Goal: Task Accomplishment & Management: Manage account settings

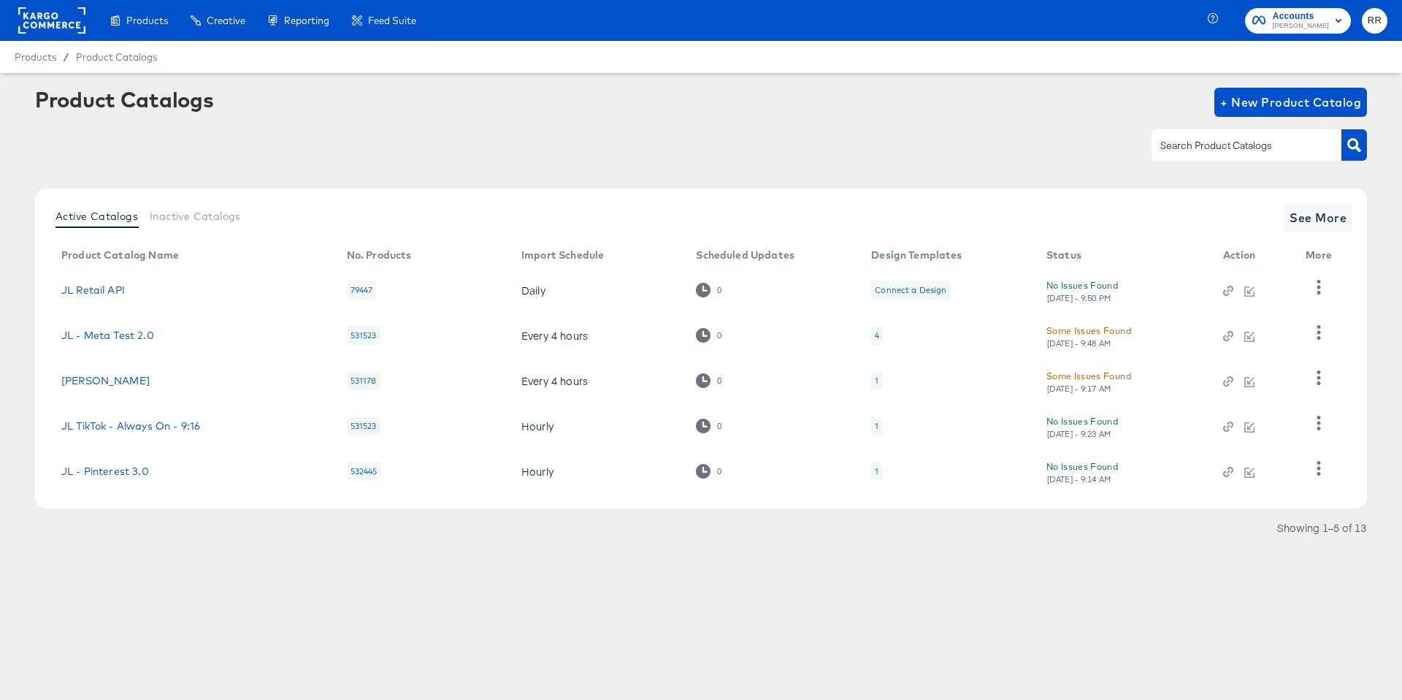
click at [1191, 151] on input "text" at bounding box center [1236, 145] width 156 height 17
type input "sho"
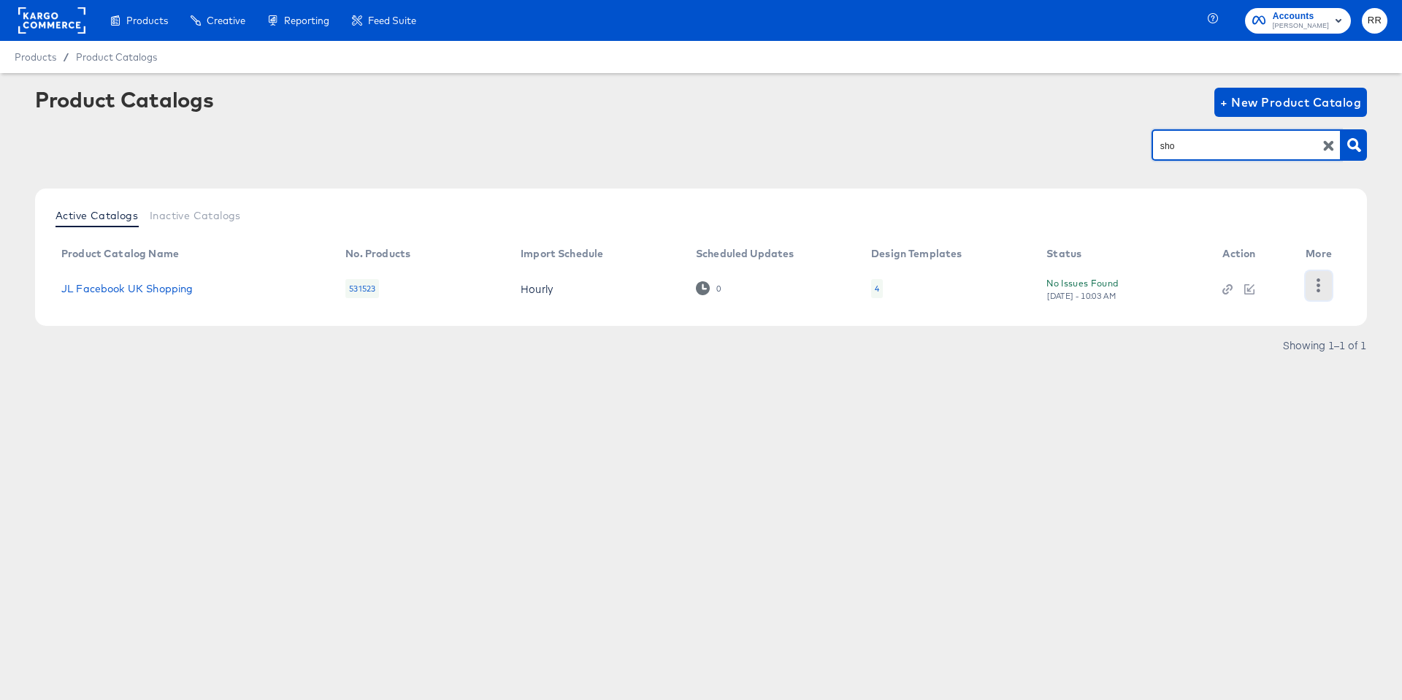
click at [1332, 289] on button "button" at bounding box center [1319, 285] width 26 height 29
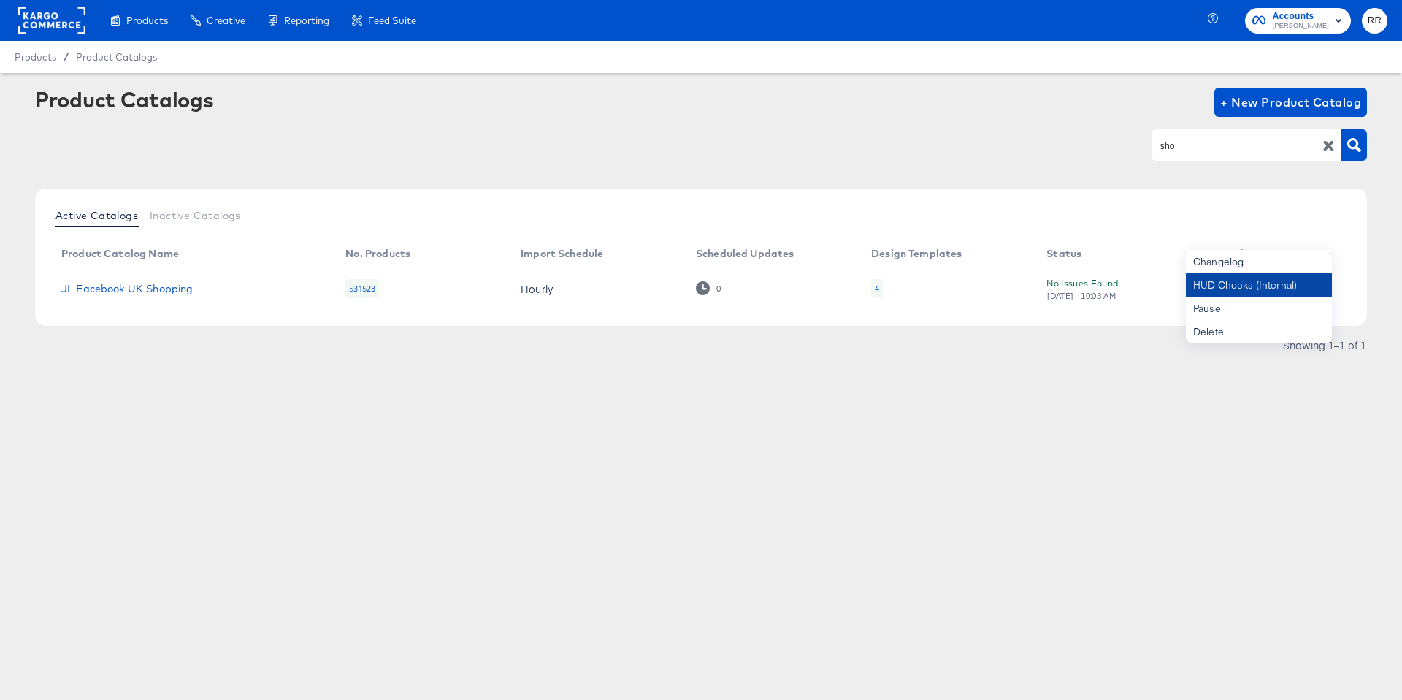
click at [1271, 289] on div "HUD Checks (Internal)" at bounding box center [1259, 284] width 146 height 23
click at [159, 289] on link "JL Facebook UK Shopping" at bounding box center [126, 289] width 131 height 12
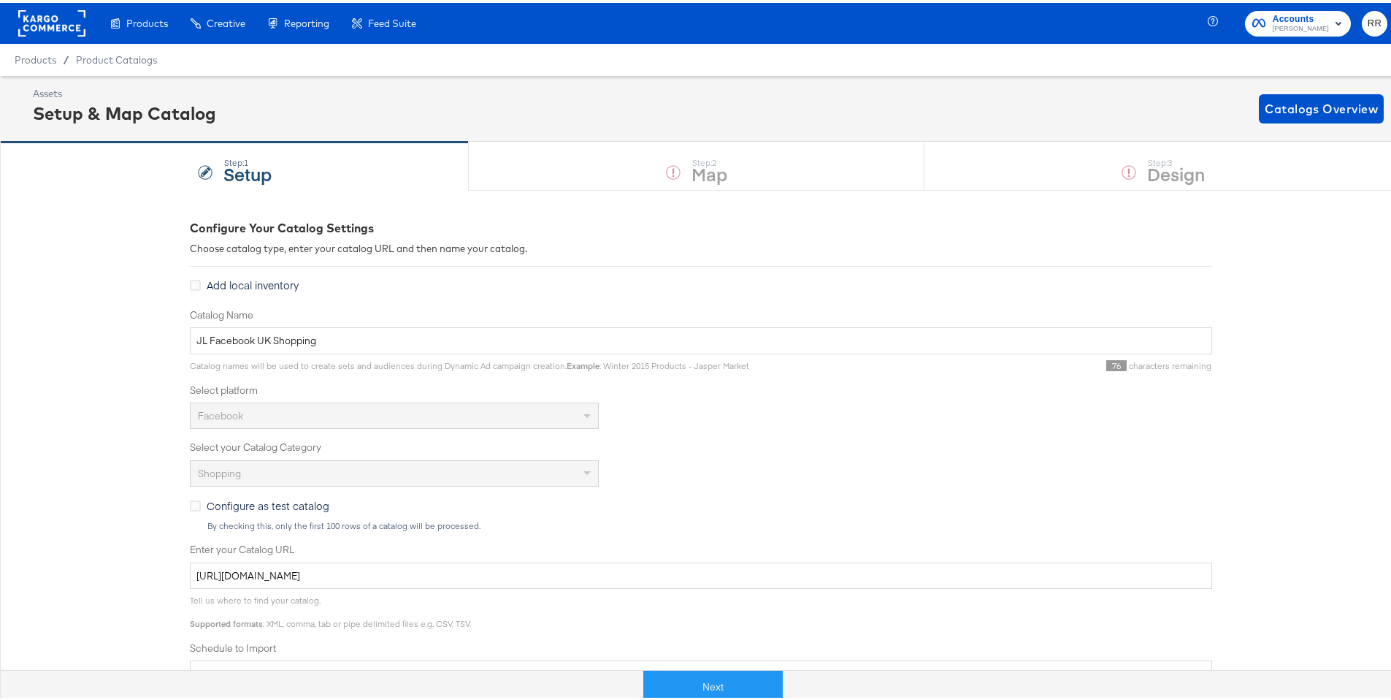
click at [38, 20] on rect at bounding box center [51, 20] width 67 height 26
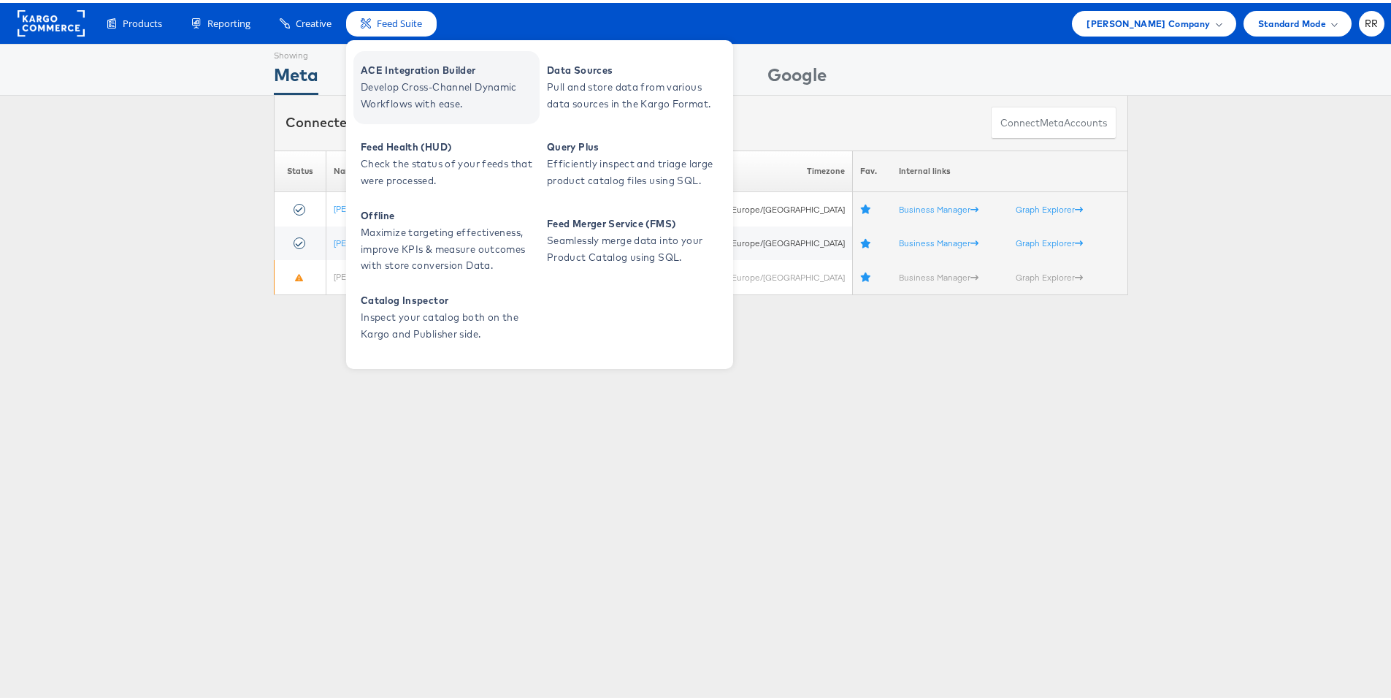
click at [445, 94] on span "Develop Cross-Channel Dynamic Workflows with ease." at bounding box center [448, 93] width 175 height 34
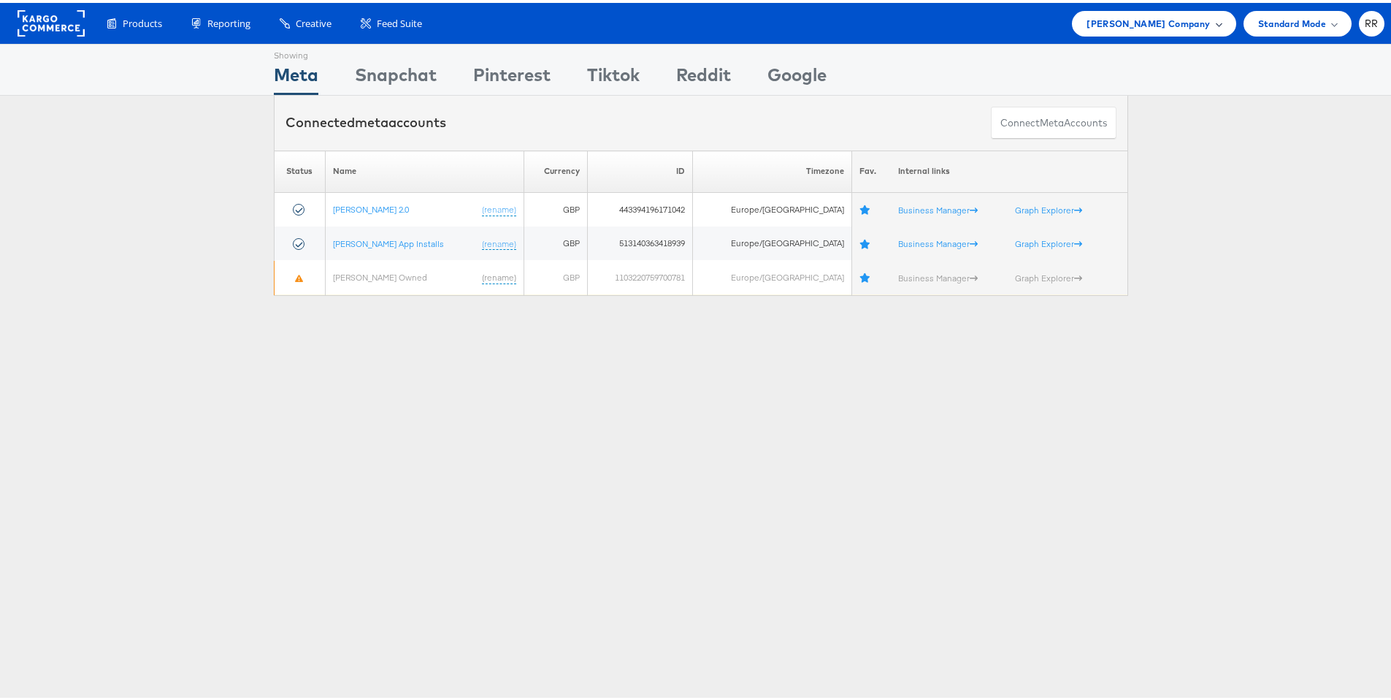
click at [1125, 23] on span "[PERSON_NAME] Company" at bounding box center [1148, 20] width 123 height 15
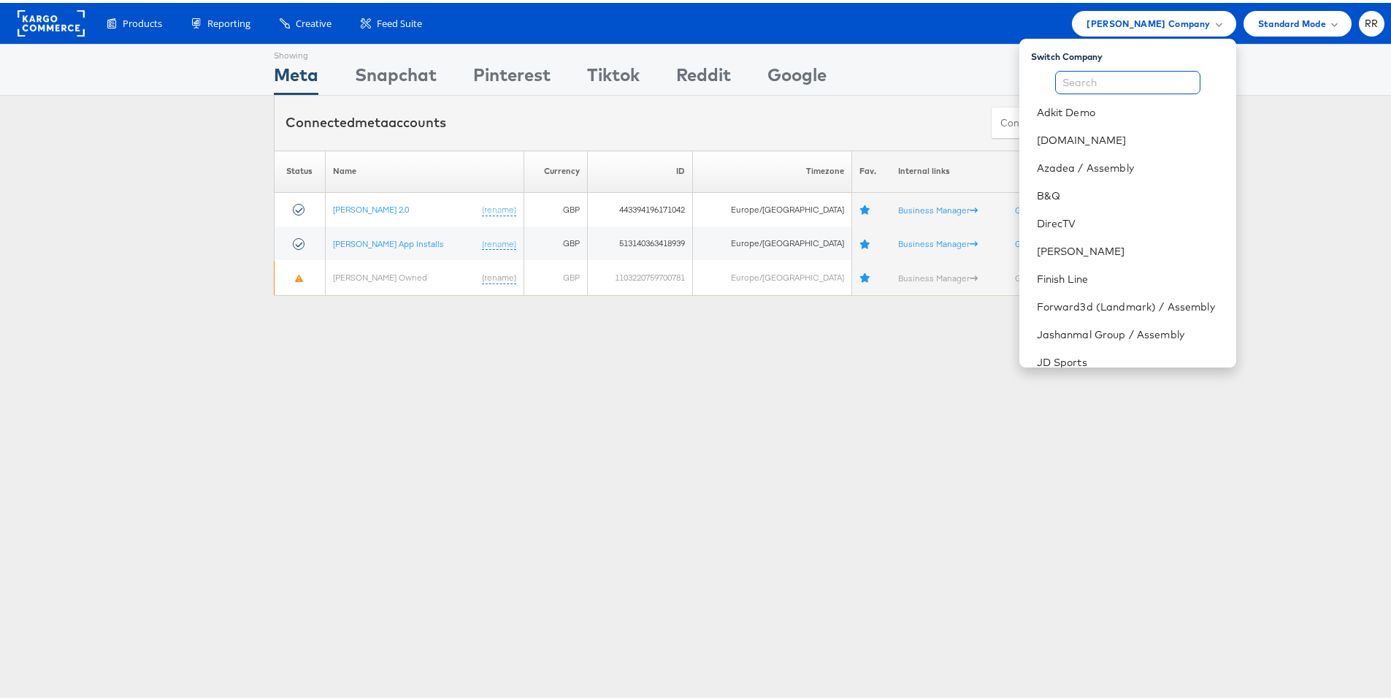
click at [1106, 86] on input "text" at bounding box center [1127, 79] width 145 height 23
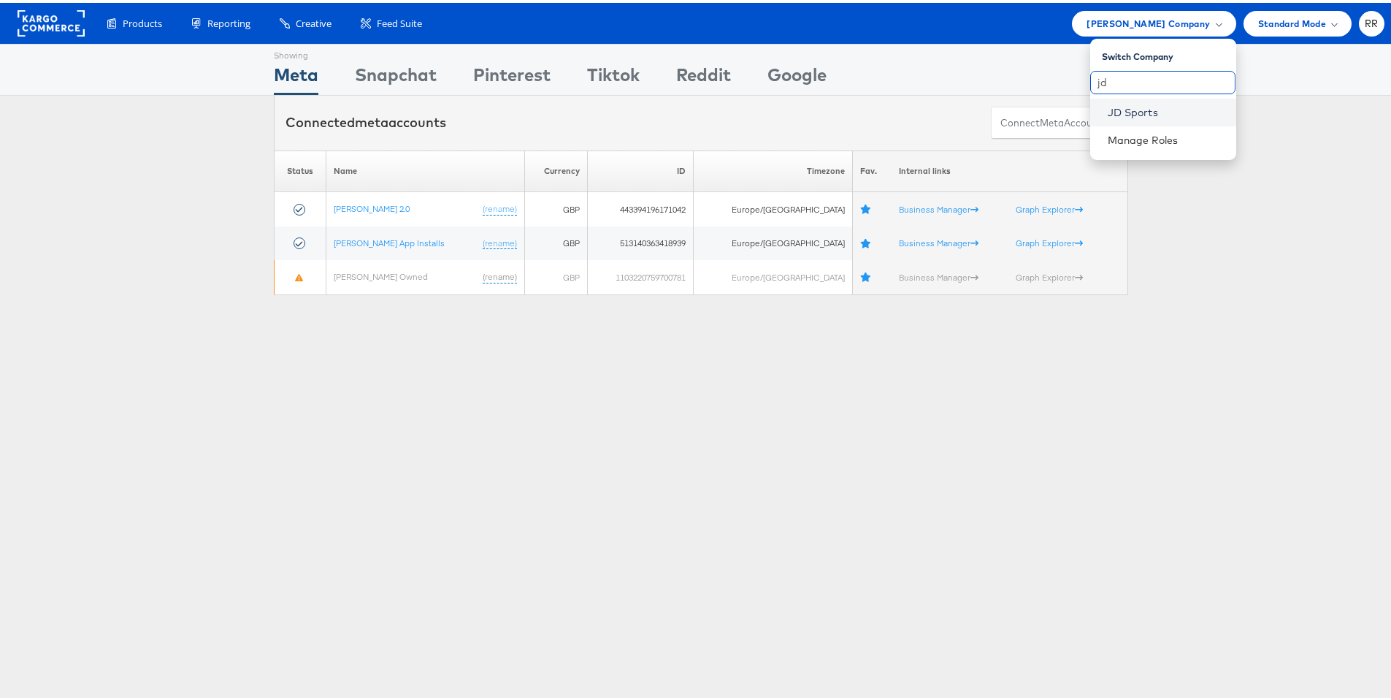
type input "jd"
click at [1149, 109] on link "JD Sports" at bounding box center [1166, 109] width 117 height 15
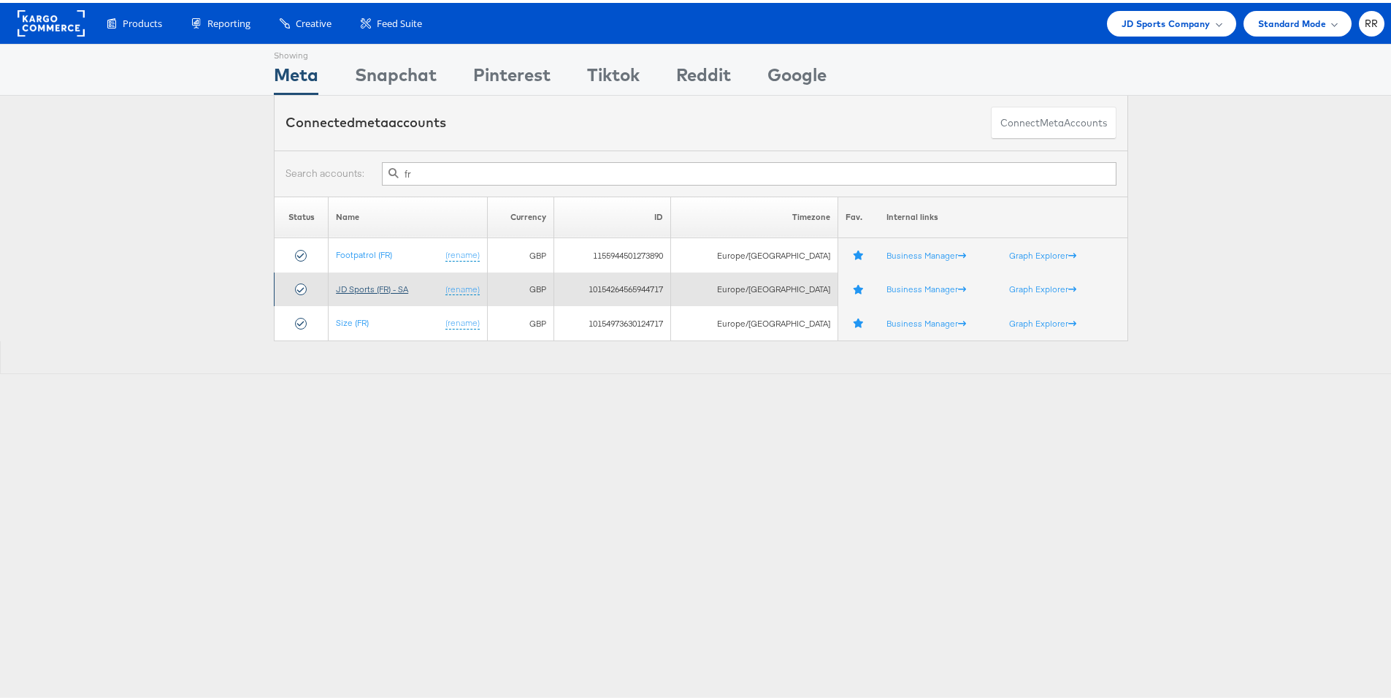
type input "fr"
click at [388, 286] on link "JD Sports (FR) - SA" at bounding box center [372, 285] width 72 height 11
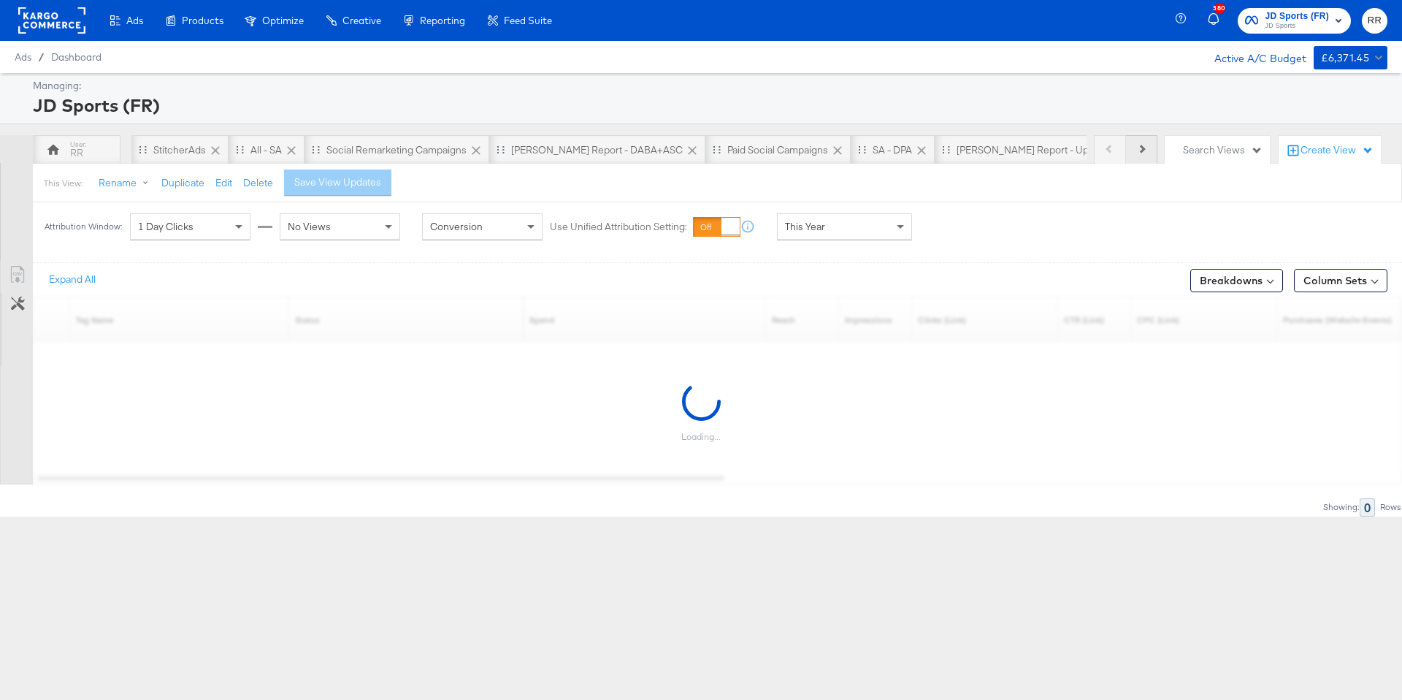
click at [1145, 148] on button "Next" at bounding box center [1141, 149] width 31 height 29
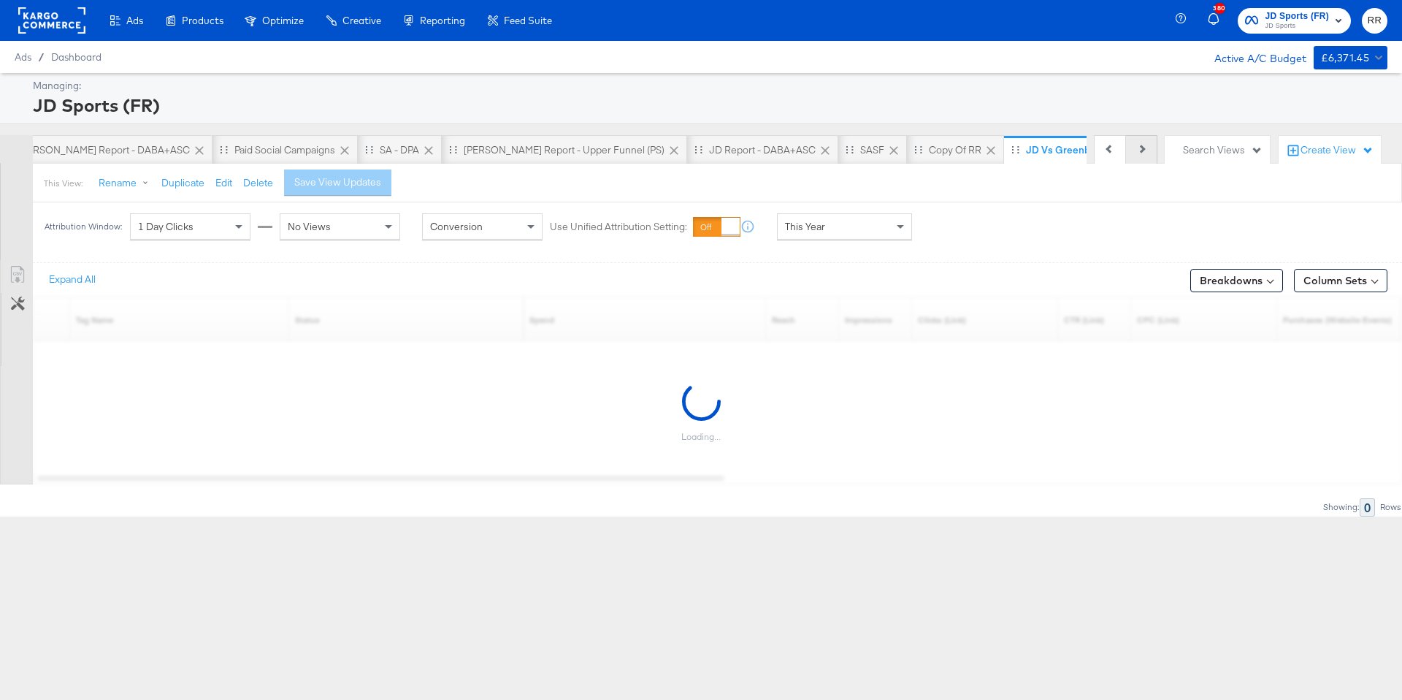
scroll to position [0, 498]
click at [1145, 148] on div "Previous Next" at bounding box center [1126, 149] width 64 height 29
click at [879, 235] on div "This Year" at bounding box center [845, 226] width 134 height 25
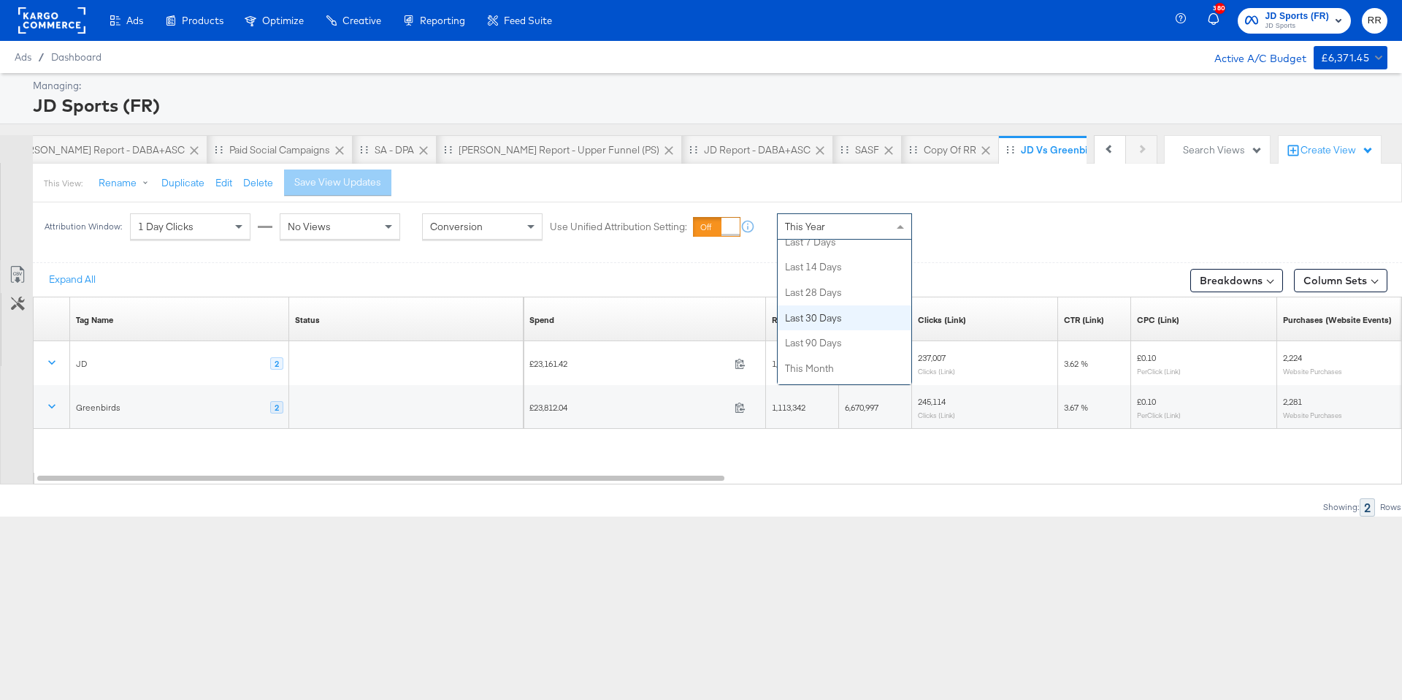
scroll to position [188, 0]
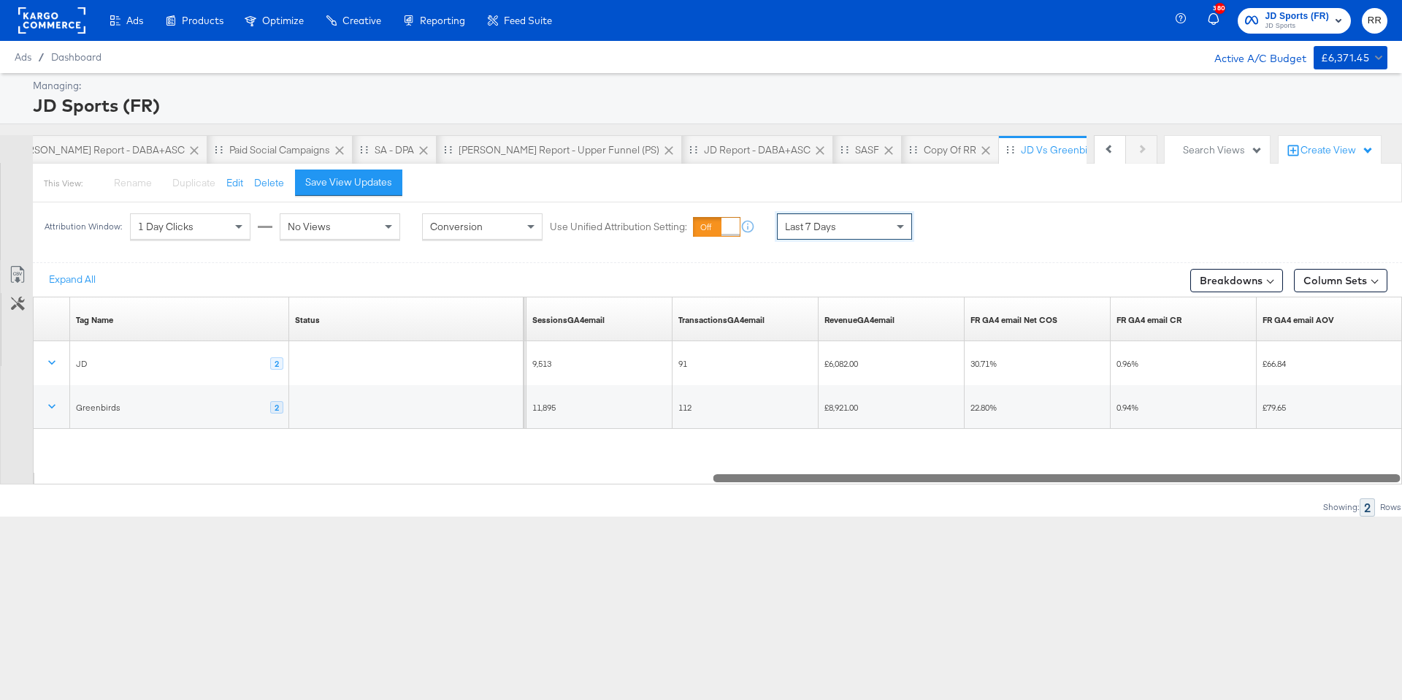
drag, startPoint x: 624, startPoint y: 479, endPoint x: 1318, endPoint y: 487, distance: 694.0
click at [1318, 487] on div "Expand All Breakdowns Column Sets Customize KPIs Export as CSV Tag Name Sorting…" at bounding box center [701, 388] width 1402 height 253
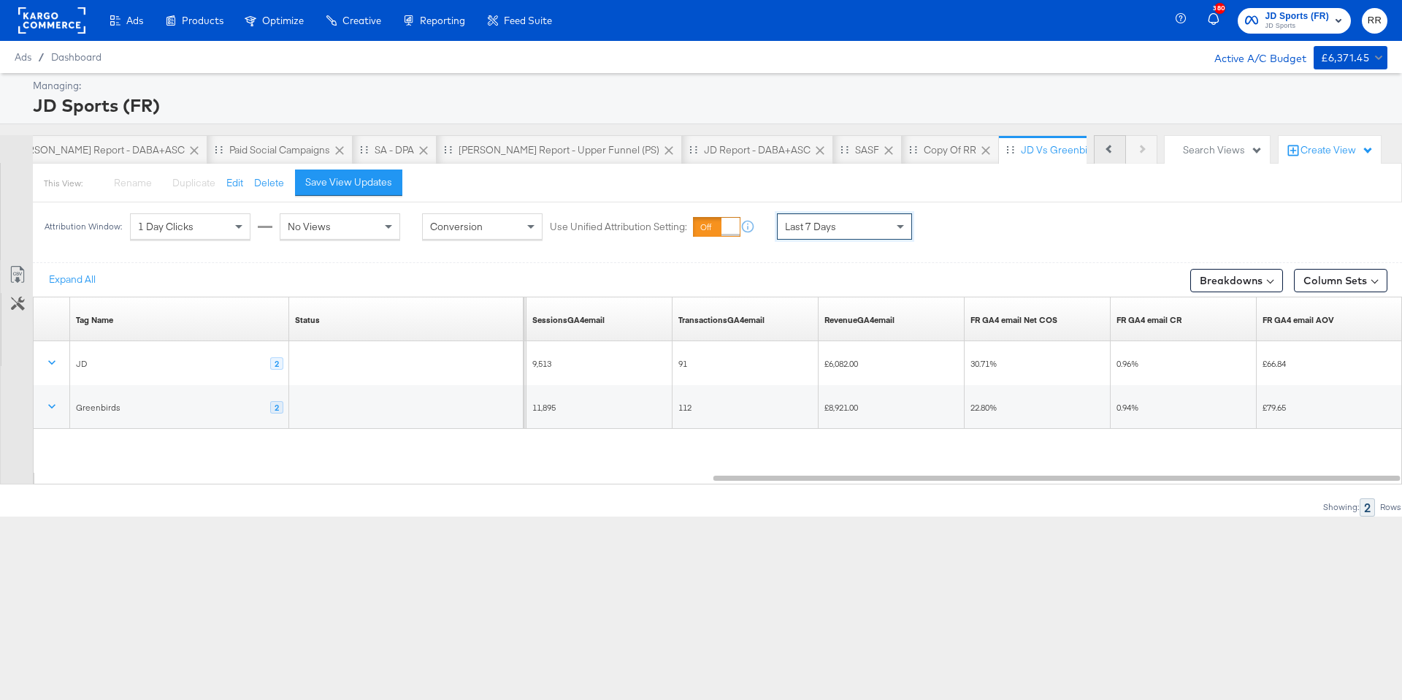
click at [1109, 150] on icon at bounding box center [1110, 149] width 8 height 8
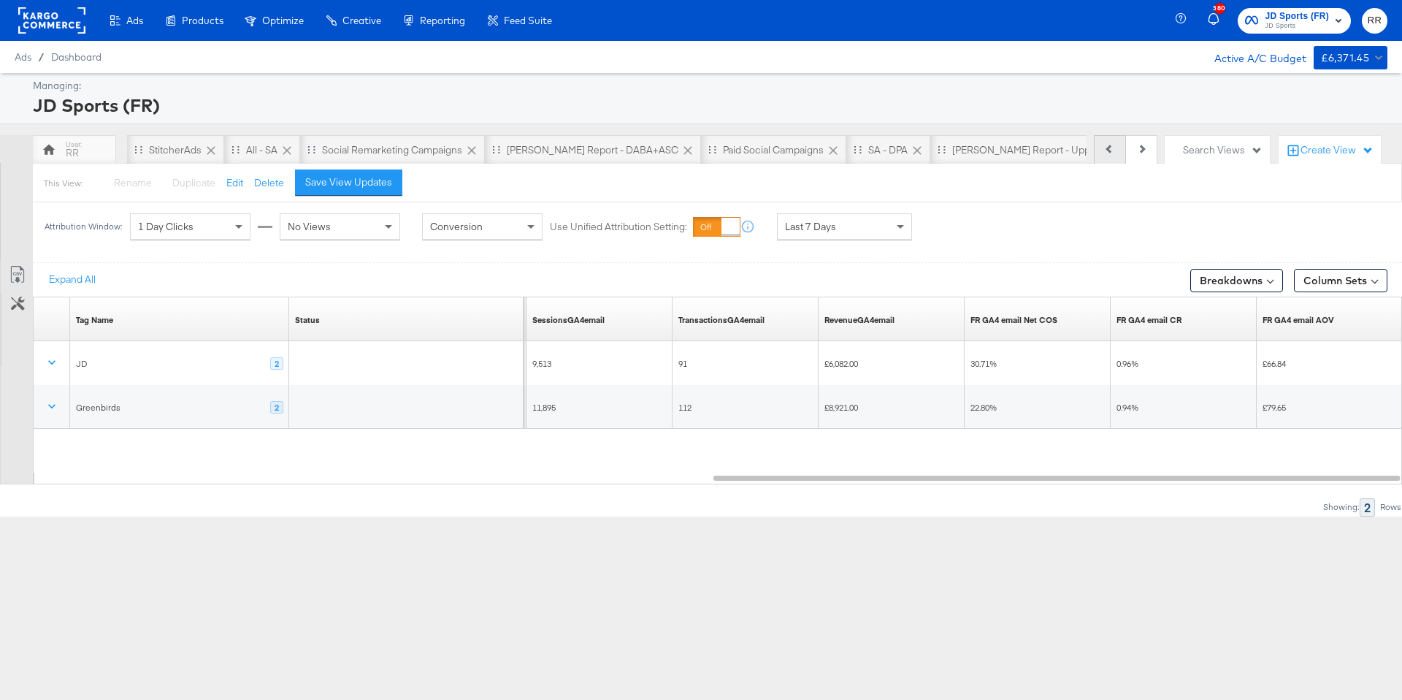
click at [1109, 150] on icon at bounding box center [1110, 149] width 8 height 8
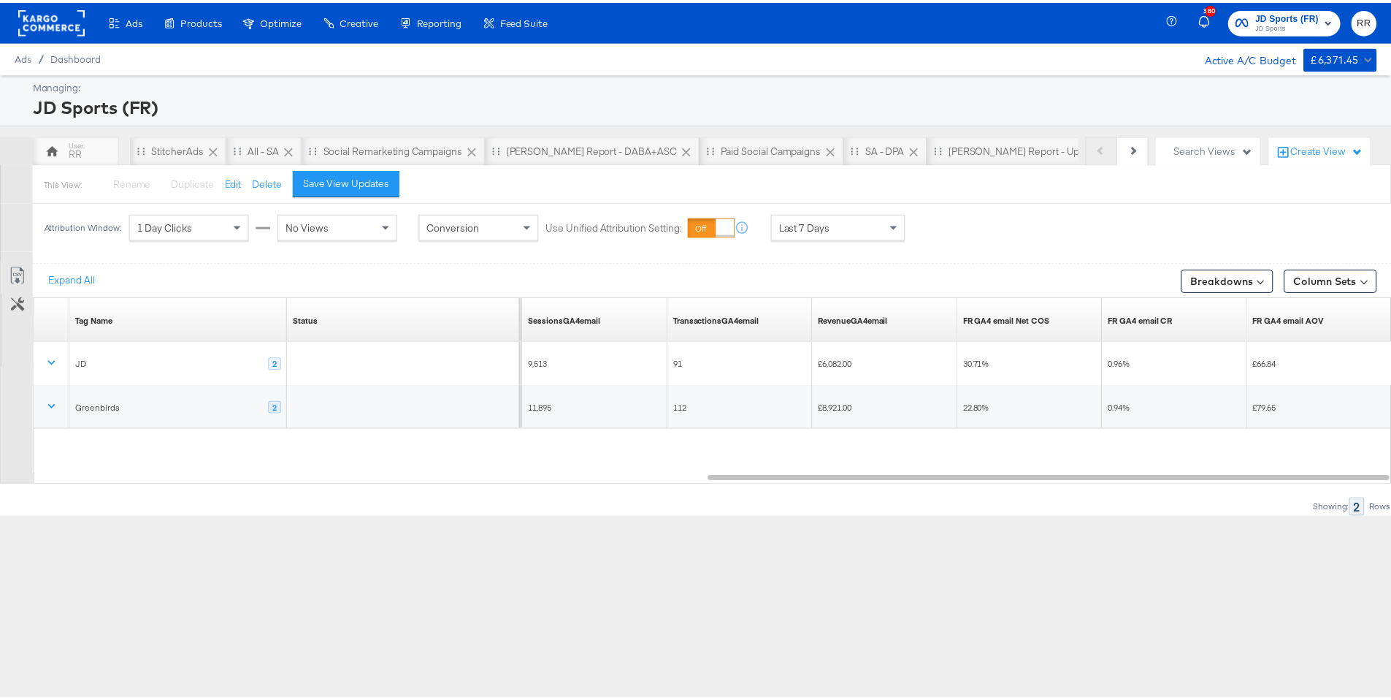
scroll to position [0, 0]
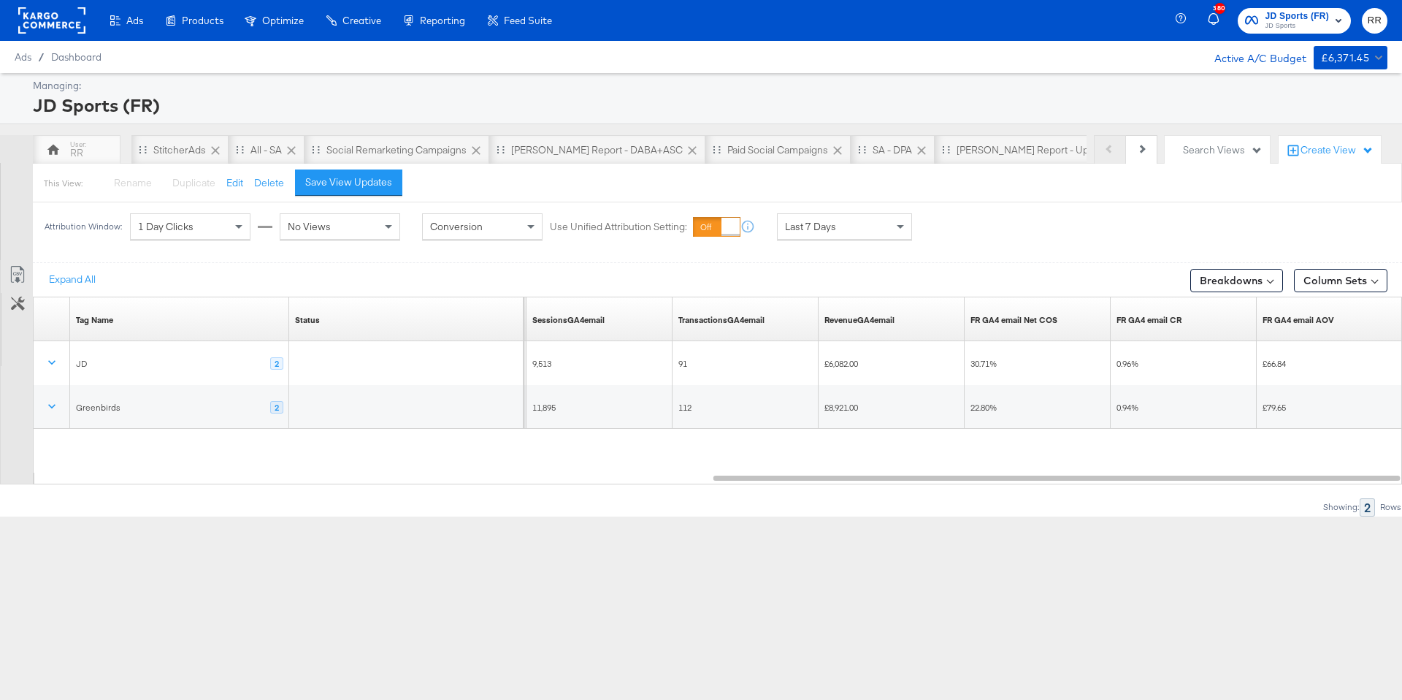
click at [1109, 150] on div "Previous Next" at bounding box center [1126, 149] width 64 height 29
click at [97, 156] on div "RR" at bounding box center [77, 149] width 88 height 29
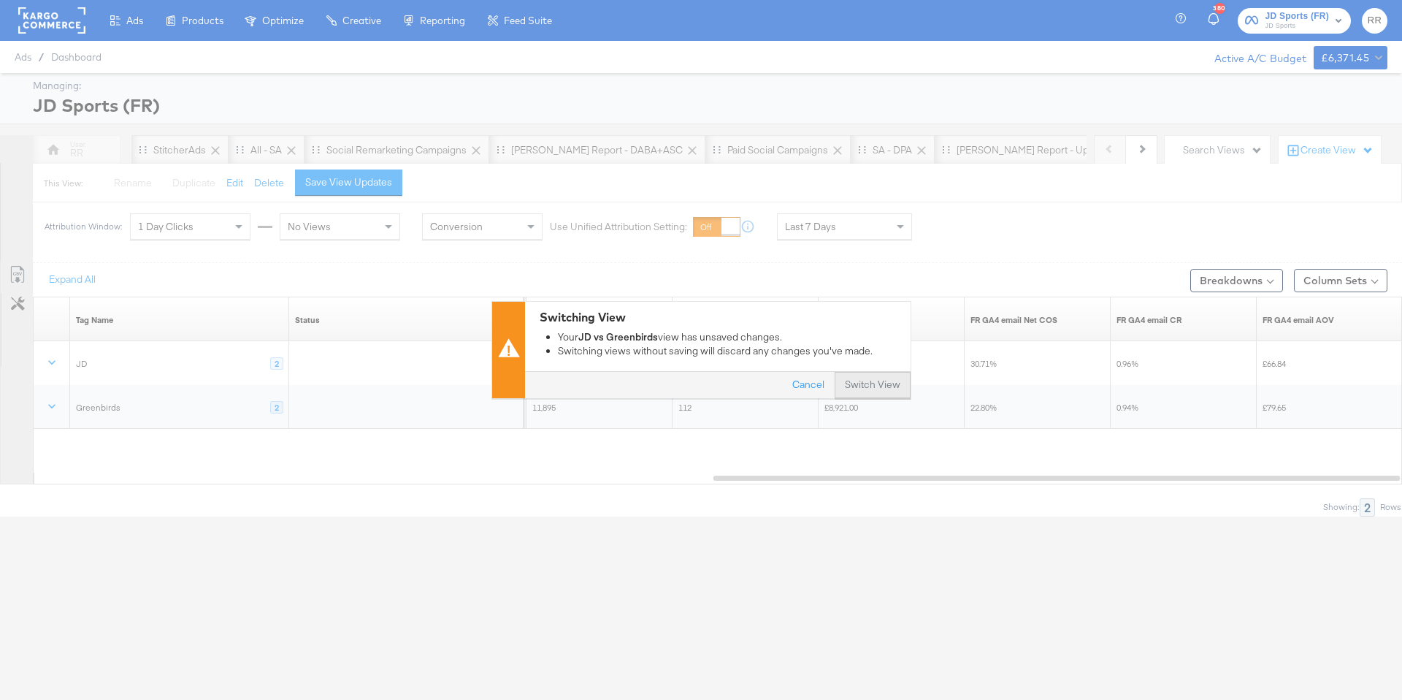
click at [885, 386] on button "Switch View" at bounding box center [873, 386] width 76 height 26
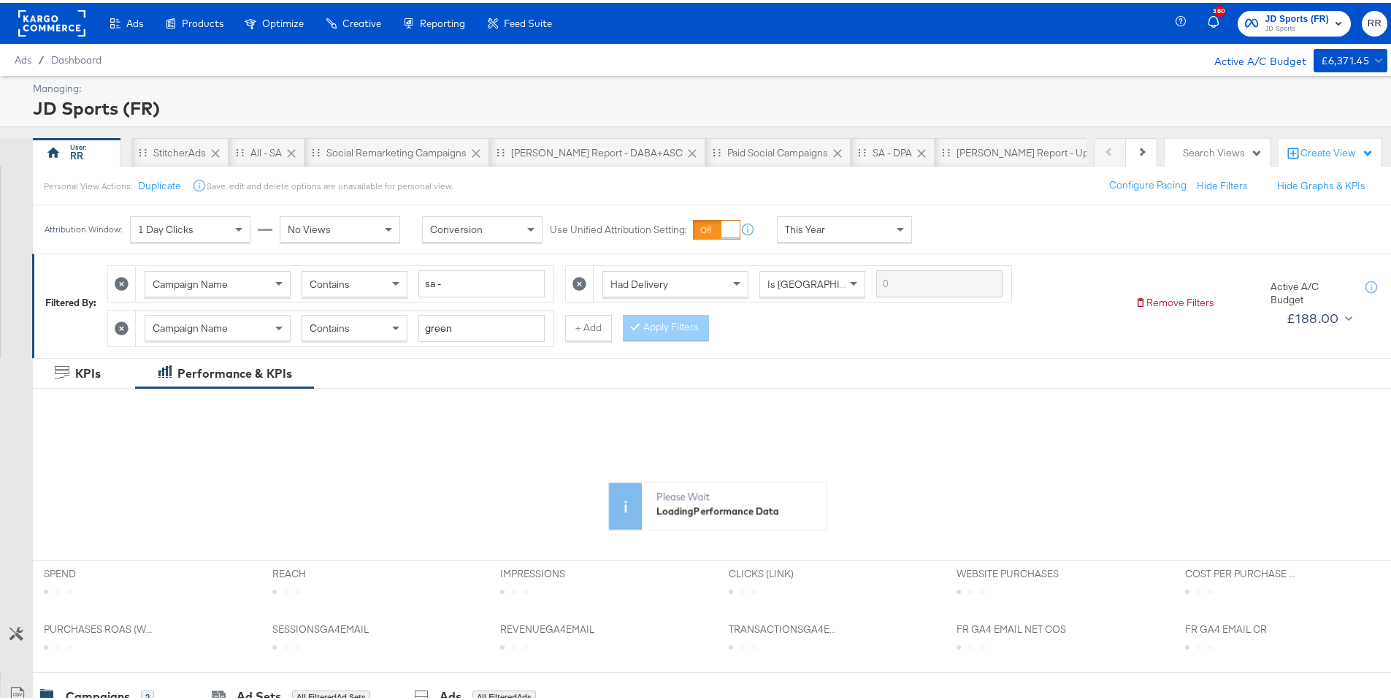
scroll to position [3, 0]
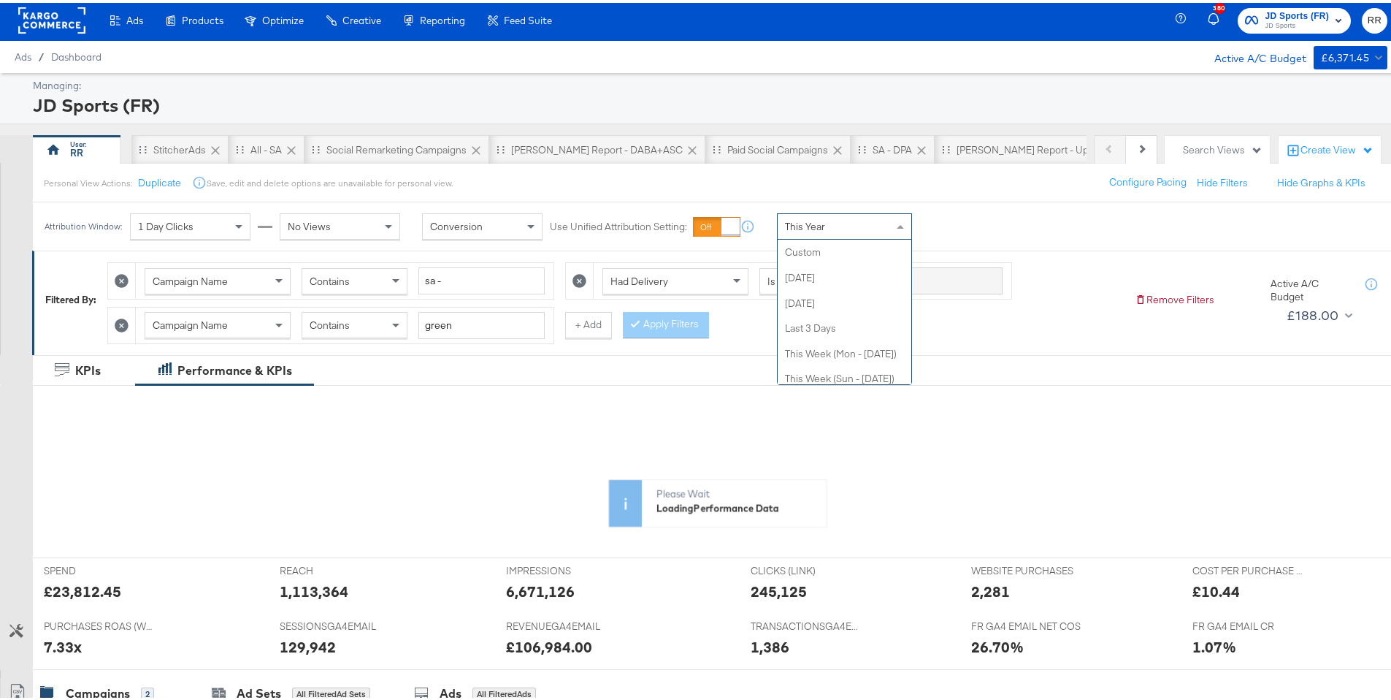
click at [830, 230] on div "This Year" at bounding box center [845, 223] width 134 height 25
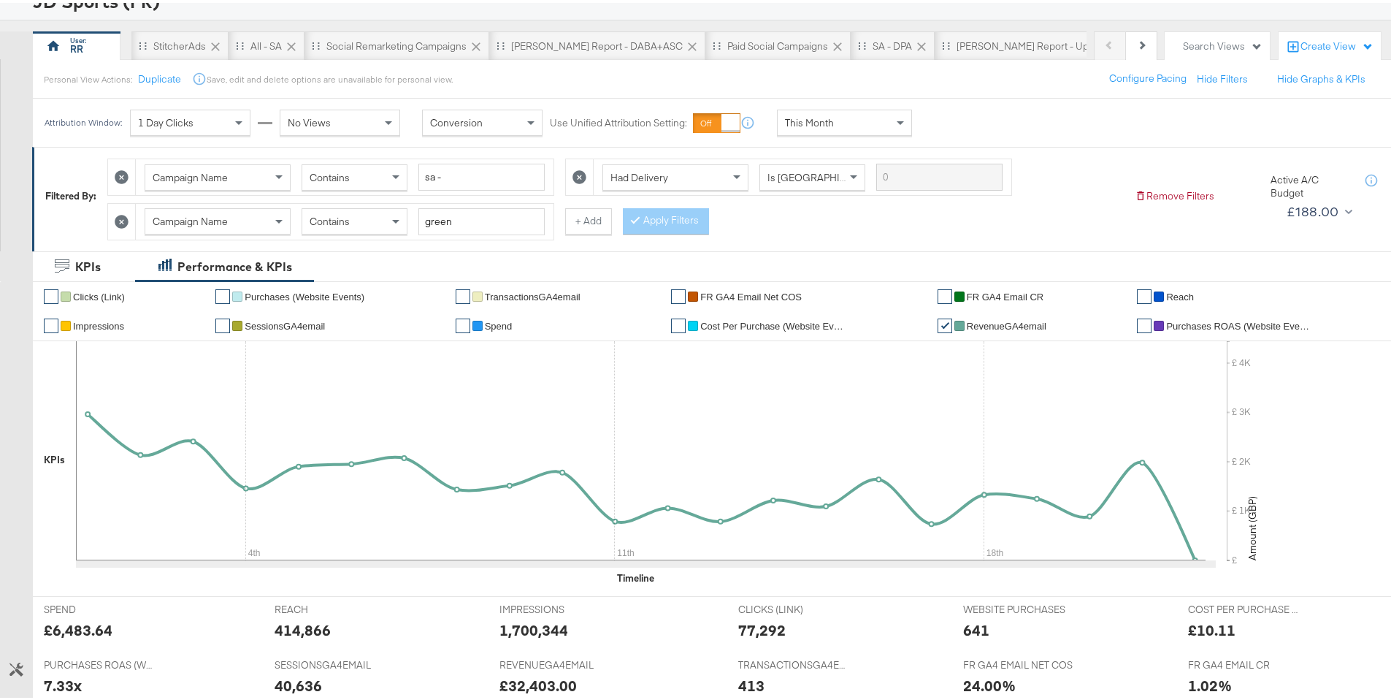
scroll to position [115, 0]
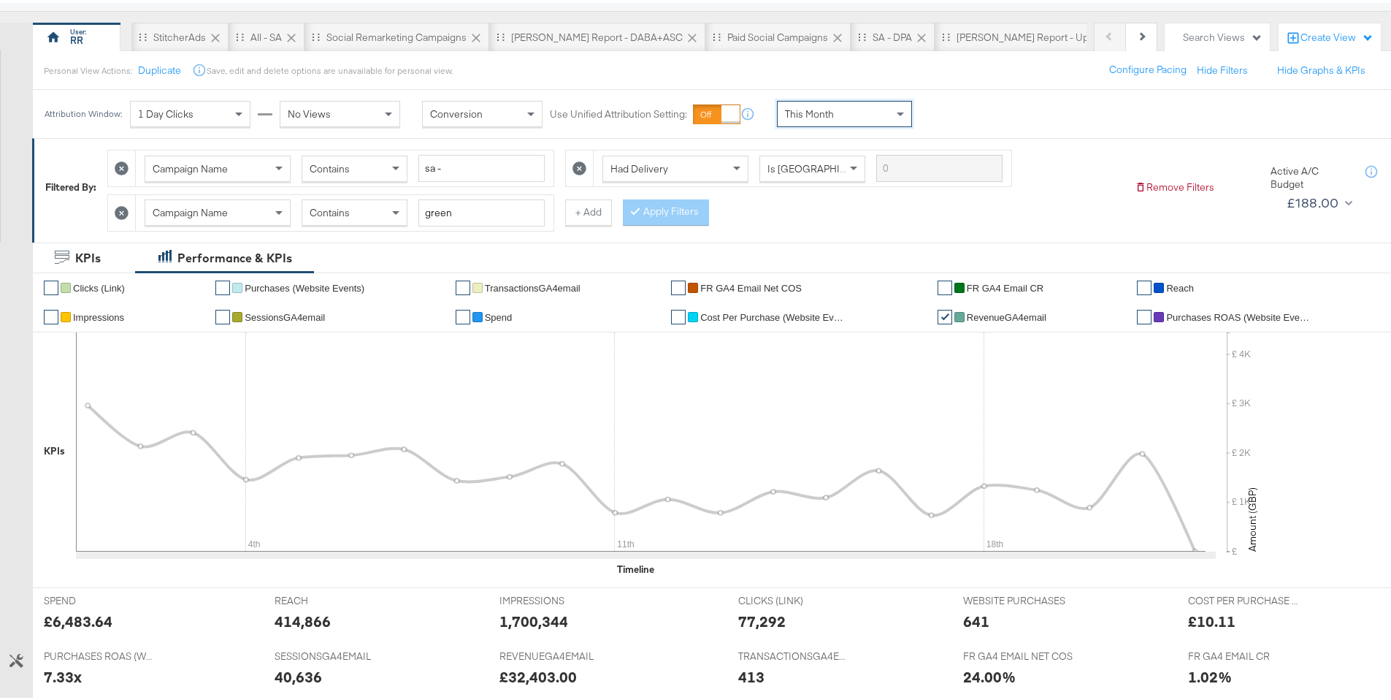
click at [979, 286] on span "FR GA4 email CR" at bounding box center [1005, 285] width 77 height 11
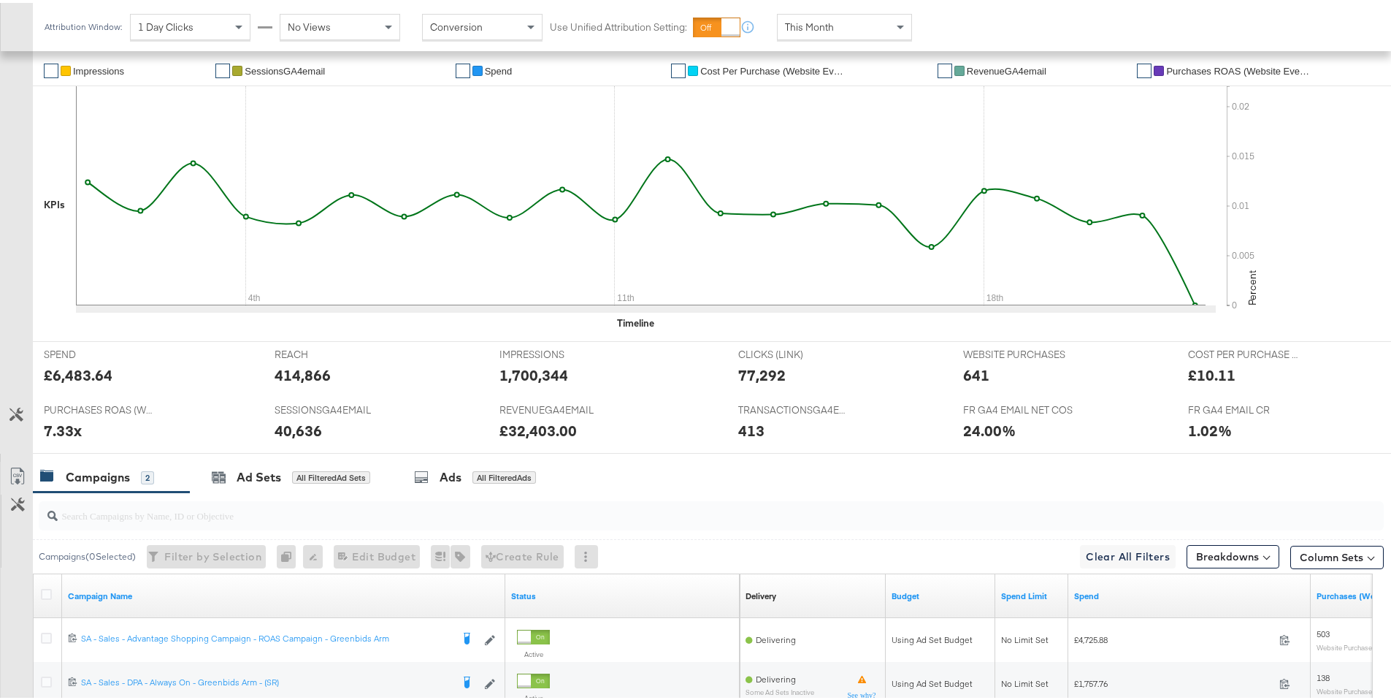
scroll to position [484, 0]
